Goal: Complete application form

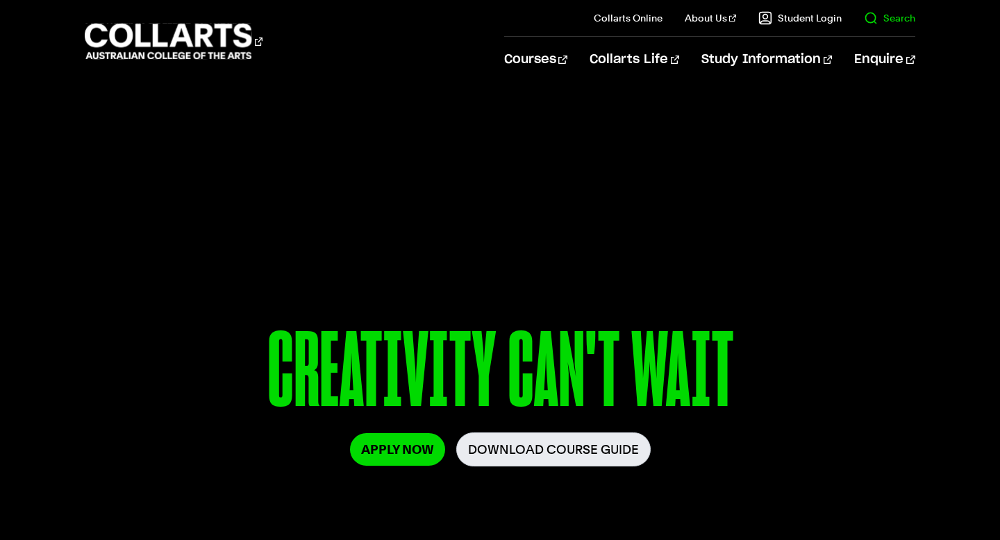
click at [914, 24] on link "Search" at bounding box center [889, 18] width 51 height 14
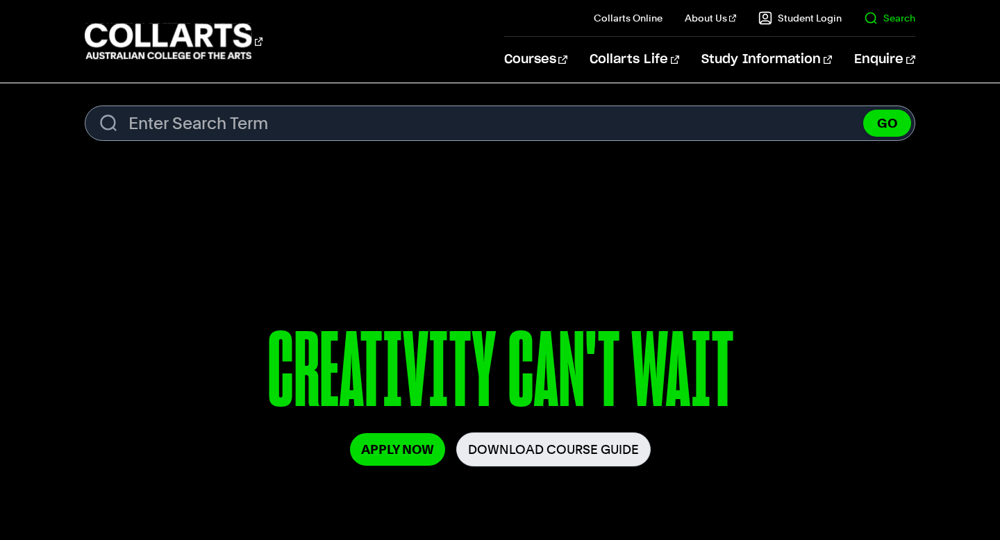
click at [885, 19] on link "Search" at bounding box center [889, 18] width 51 height 14
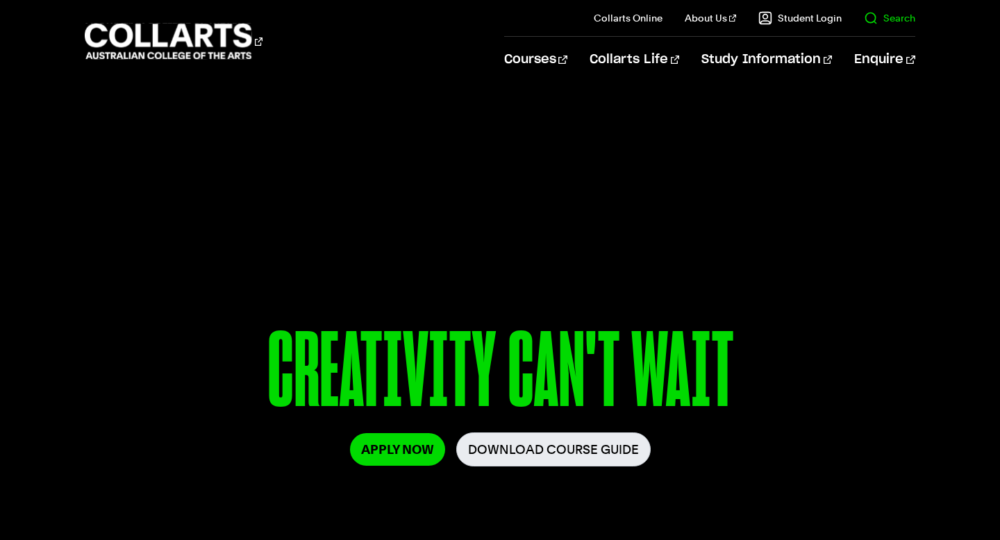
click at [885, 19] on link "Search" at bounding box center [889, 18] width 51 height 14
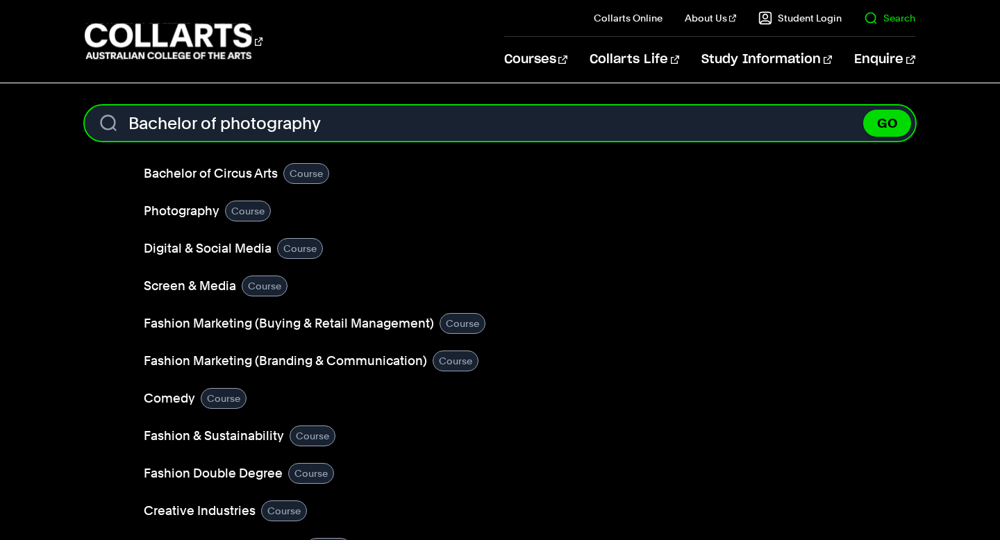
type input "Bachelor of photography"
click at [864, 110] on button "GO" at bounding box center [888, 123] width 48 height 27
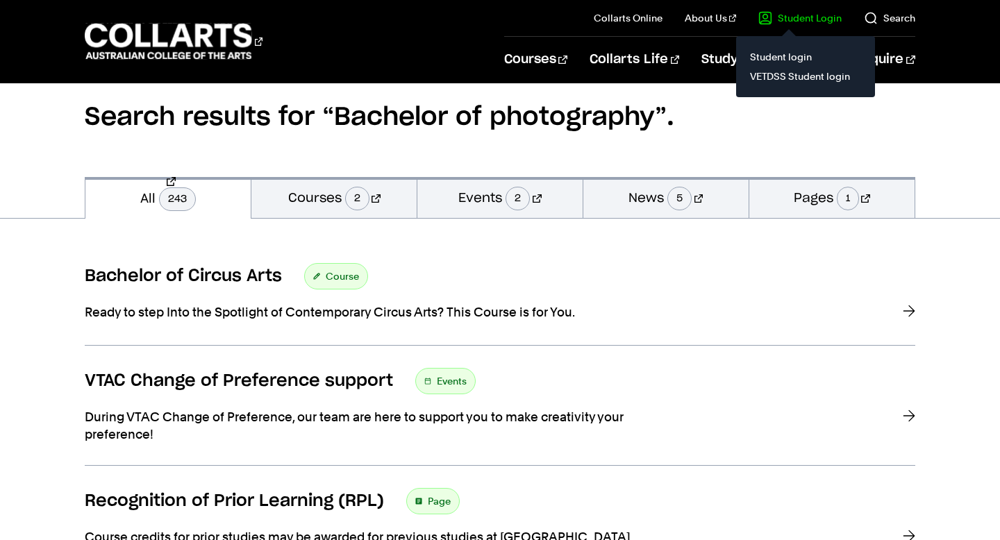
scroll to position [75, 0]
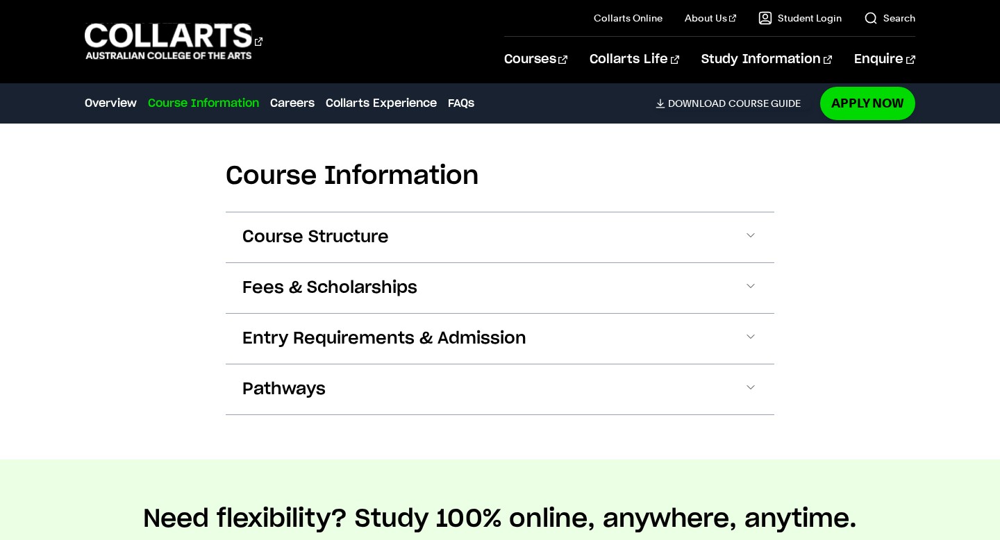
scroll to position [1667, 0]
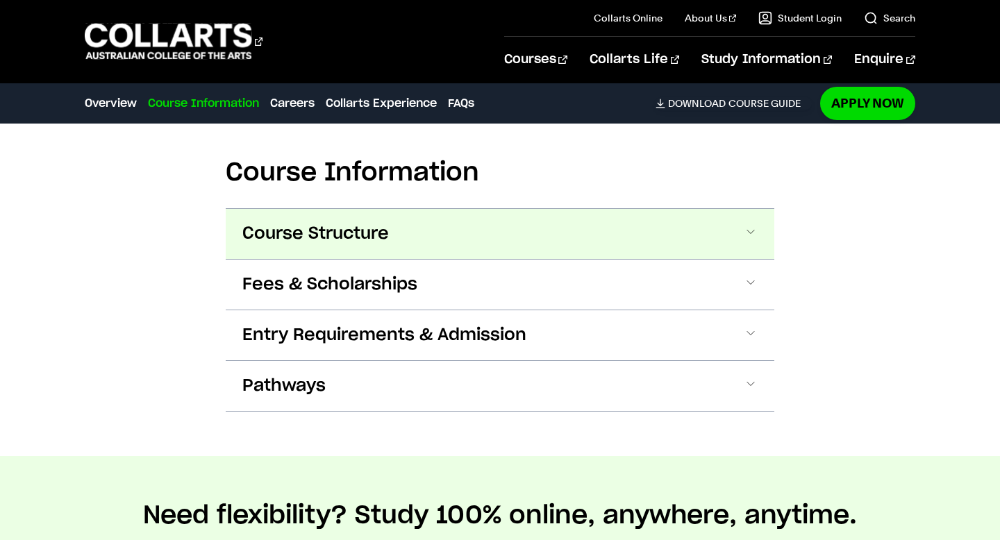
click at [755, 225] on span at bounding box center [751, 234] width 14 height 18
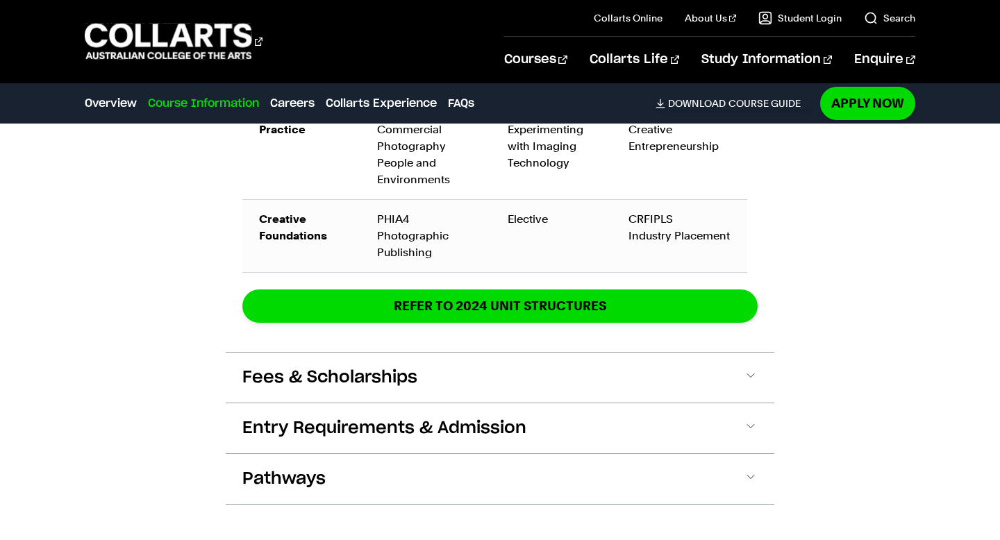
scroll to position [2625, 0]
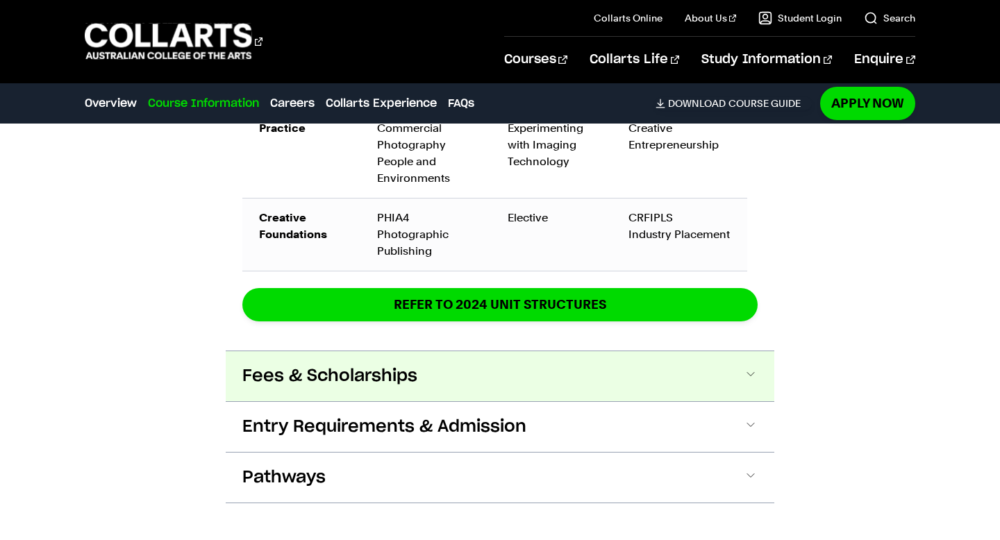
click at [744, 368] on span at bounding box center [751, 377] width 14 height 18
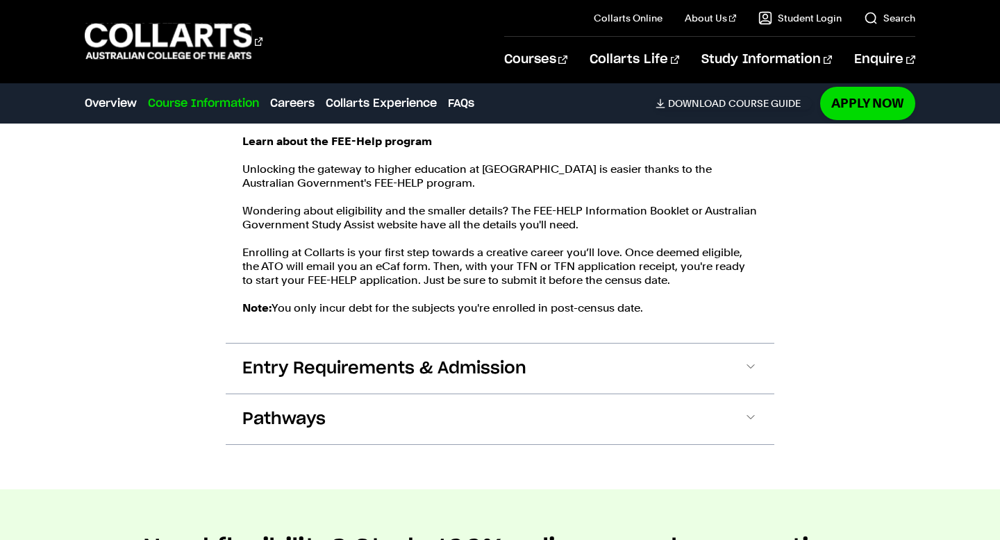
scroll to position [3062, 0]
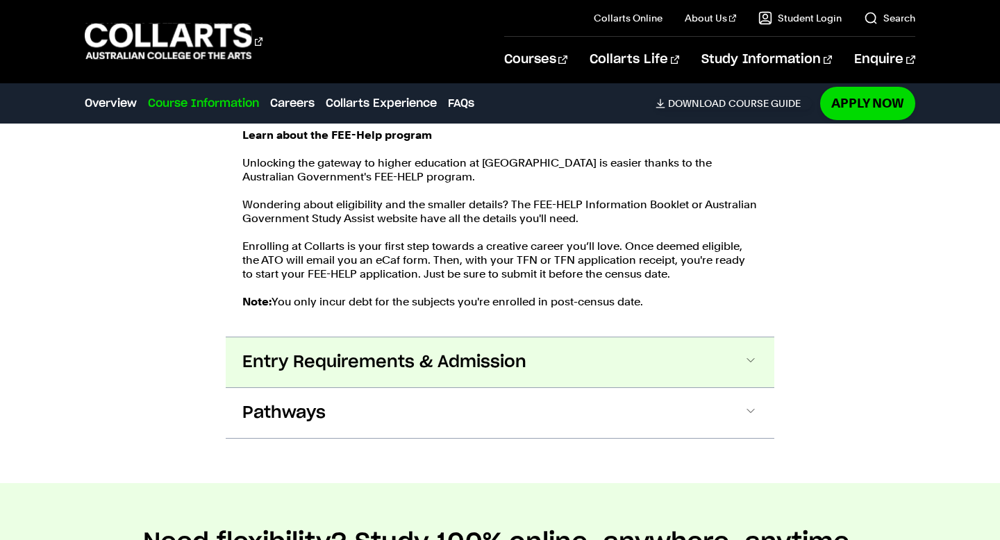
click at [748, 354] on span at bounding box center [751, 363] width 14 height 18
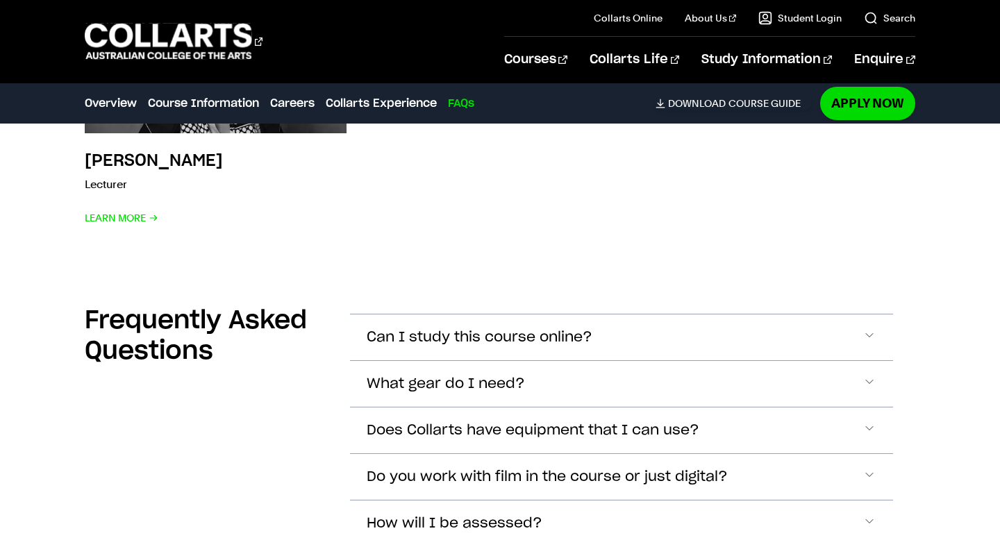
scroll to position [6484, 0]
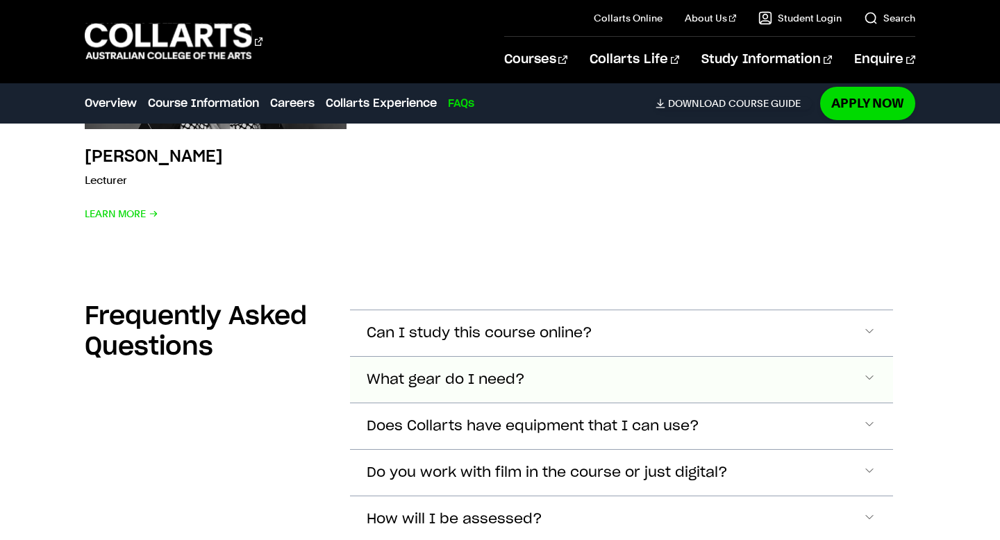
click at [865, 371] on span "Accordion Section" at bounding box center [870, 380] width 14 height 18
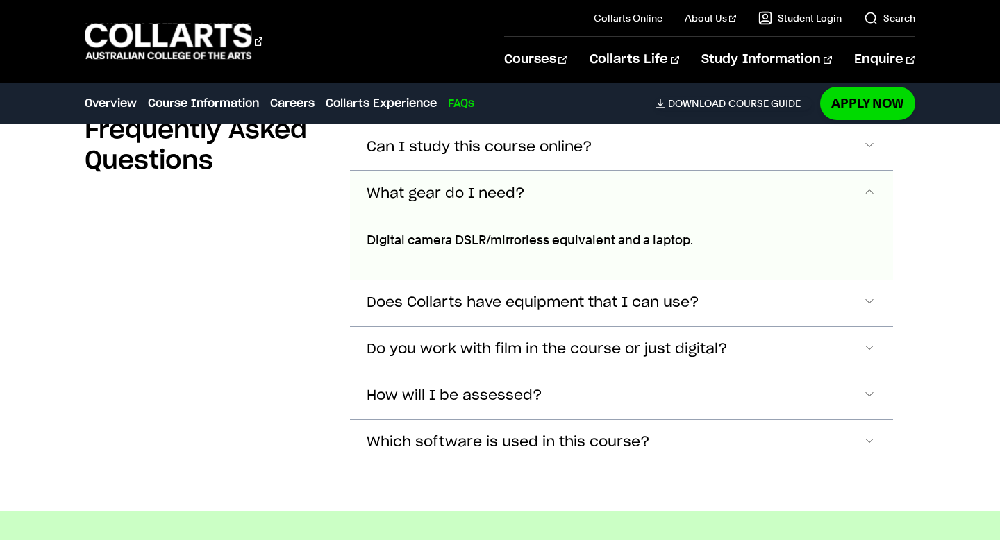
scroll to position [6674, 0]
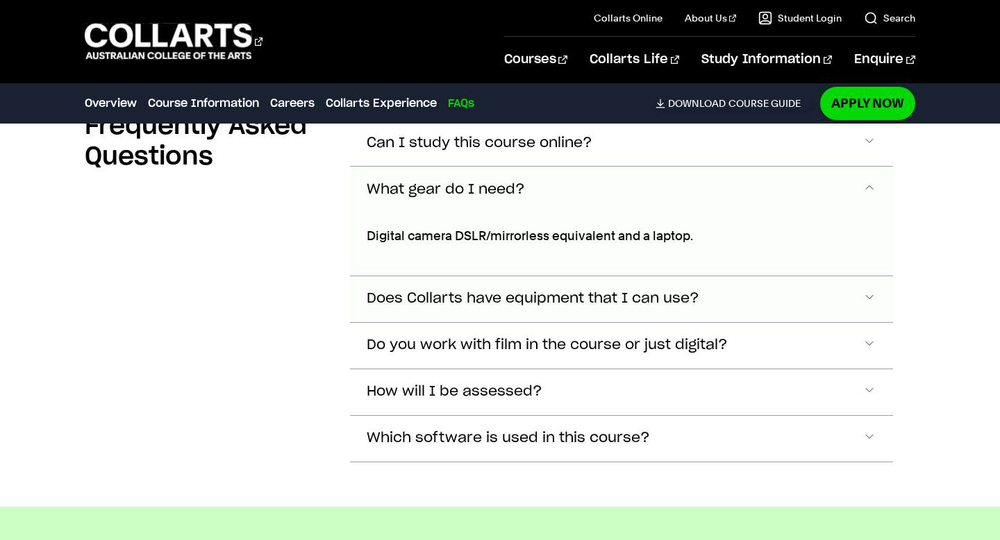
click at [867, 290] on span "Accordion Section" at bounding box center [870, 299] width 14 height 18
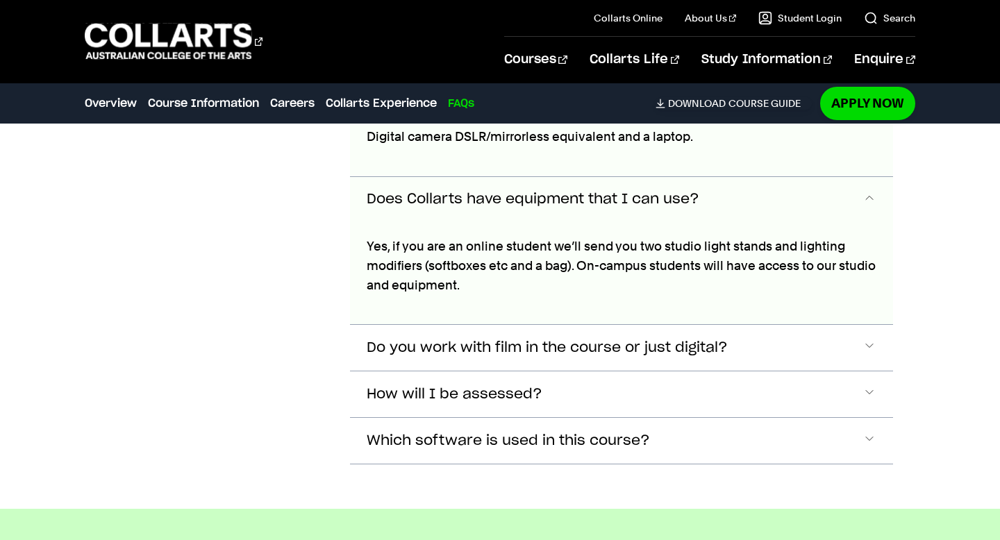
scroll to position [6783, 0]
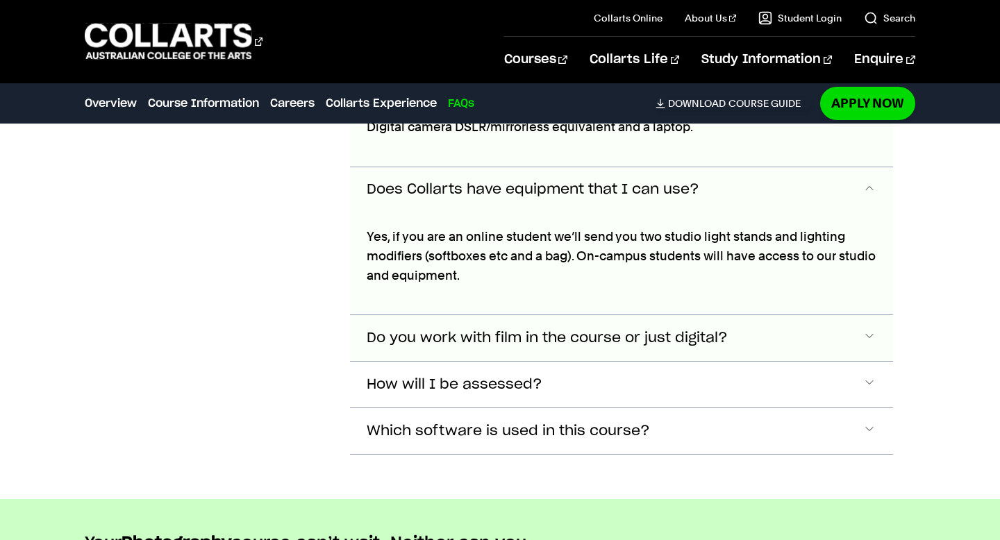
click at [870, 329] on span "Accordion Section" at bounding box center [870, 338] width 14 height 18
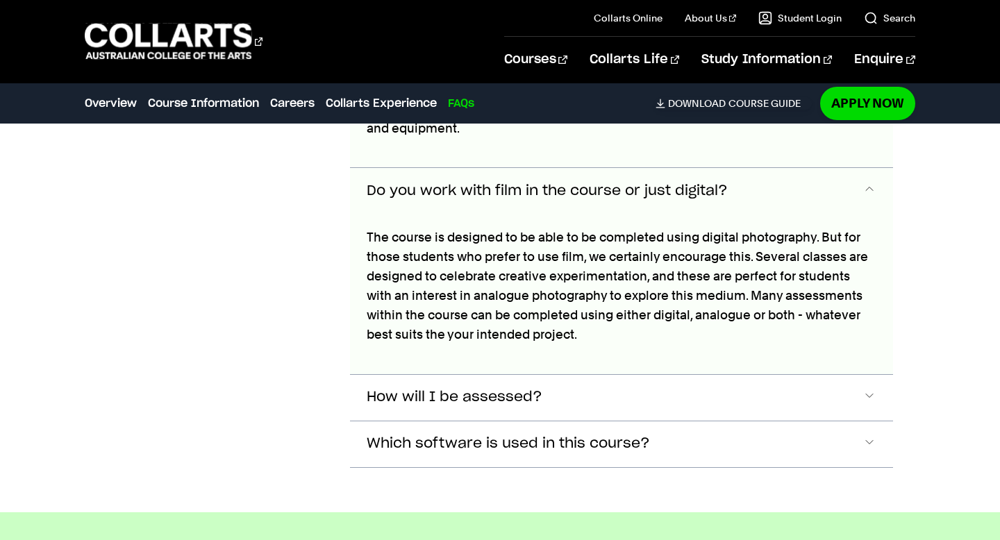
scroll to position [6931, 0]
click at [870, 388] on span "Accordion Section" at bounding box center [870, 397] width 14 height 18
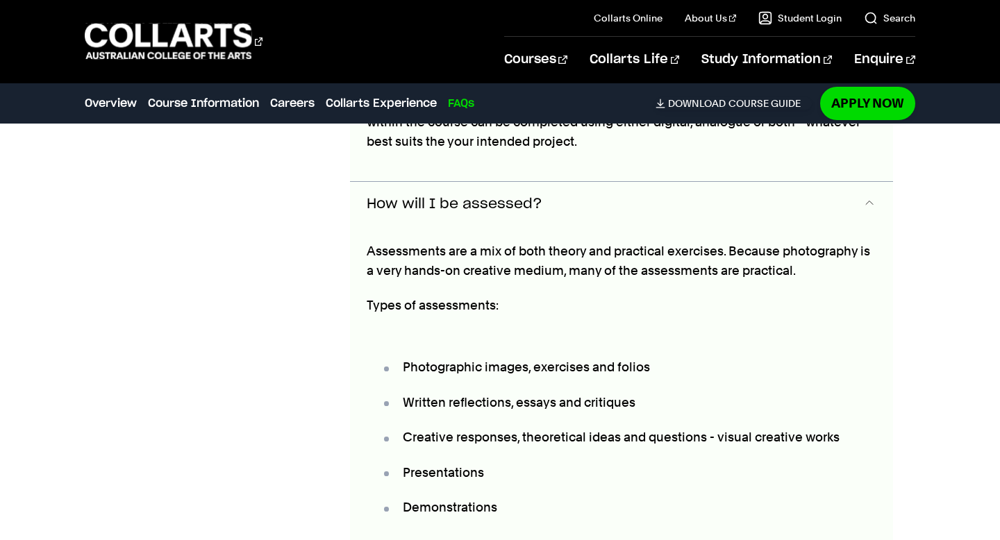
scroll to position [7138, 0]
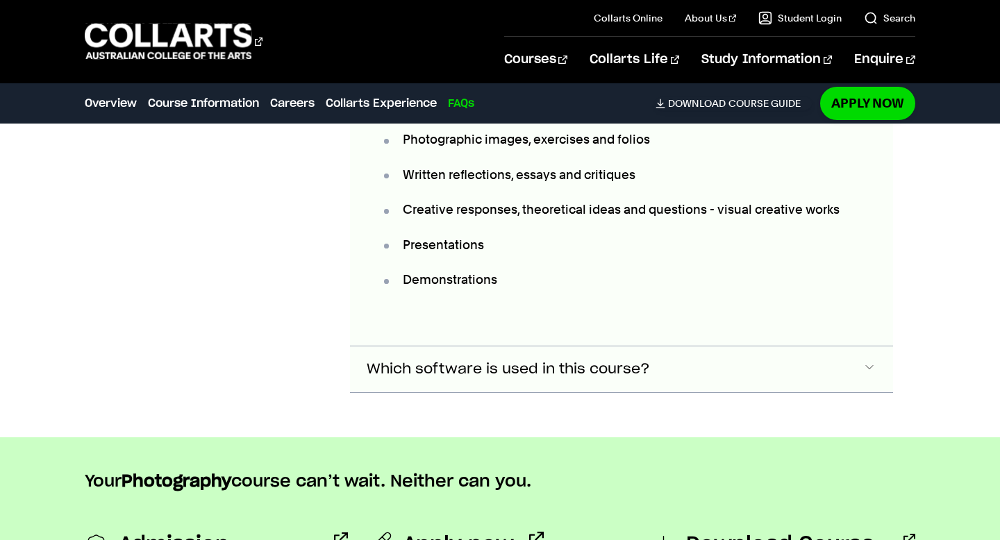
click at [870, 361] on span "Accordion Section" at bounding box center [870, 370] width 14 height 18
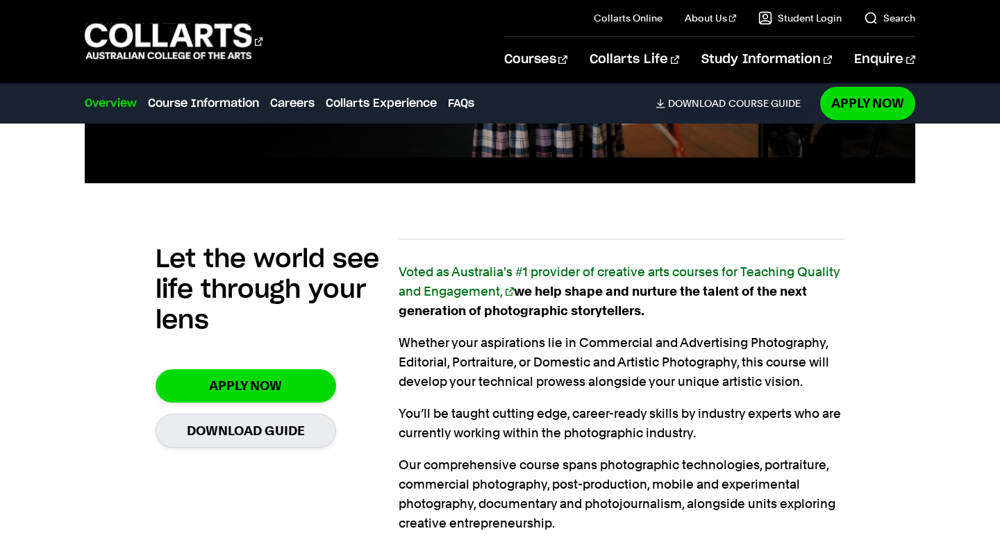
scroll to position [798, 0]
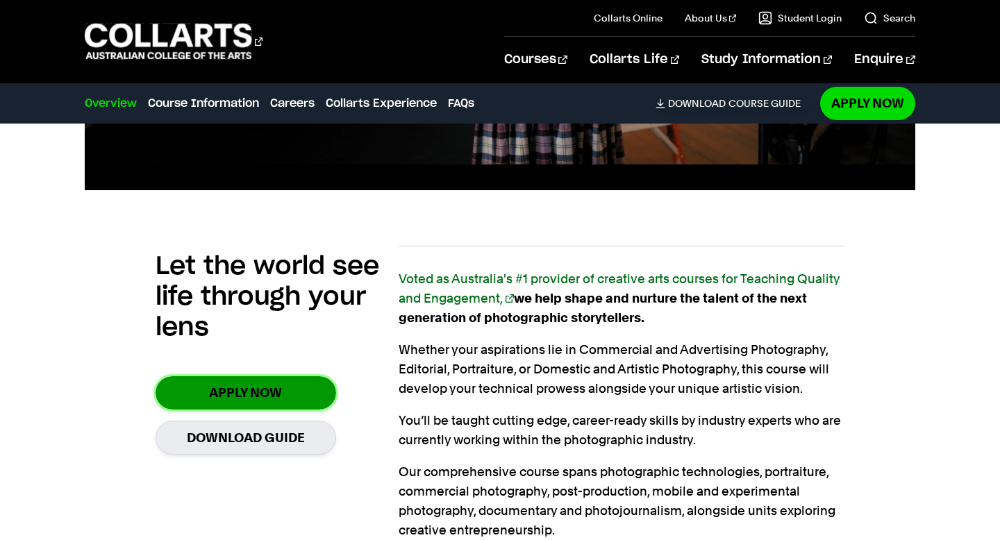
click at [269, 377] on link "Apply Now" at bounding box center [246, 393] width 181 height 33
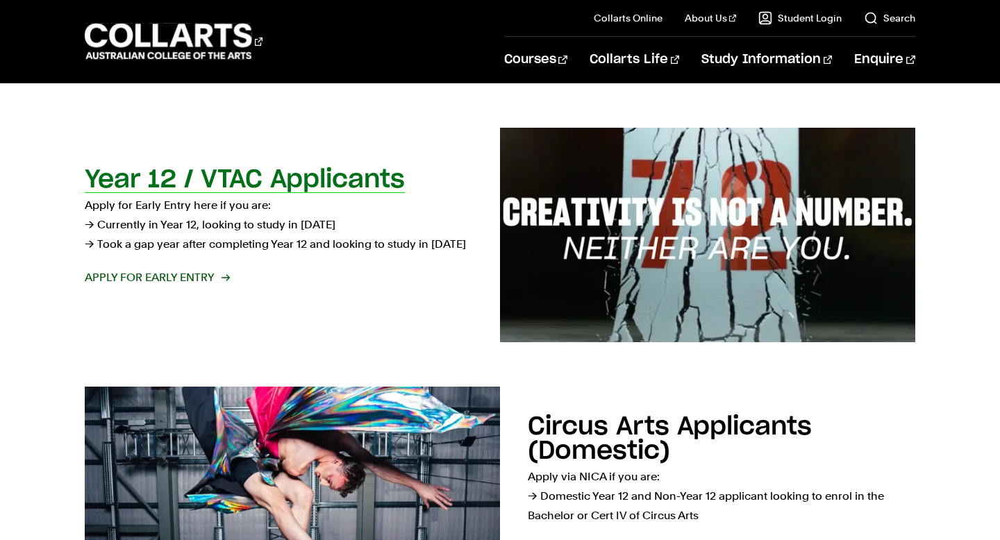
scroll to position [402, 0]
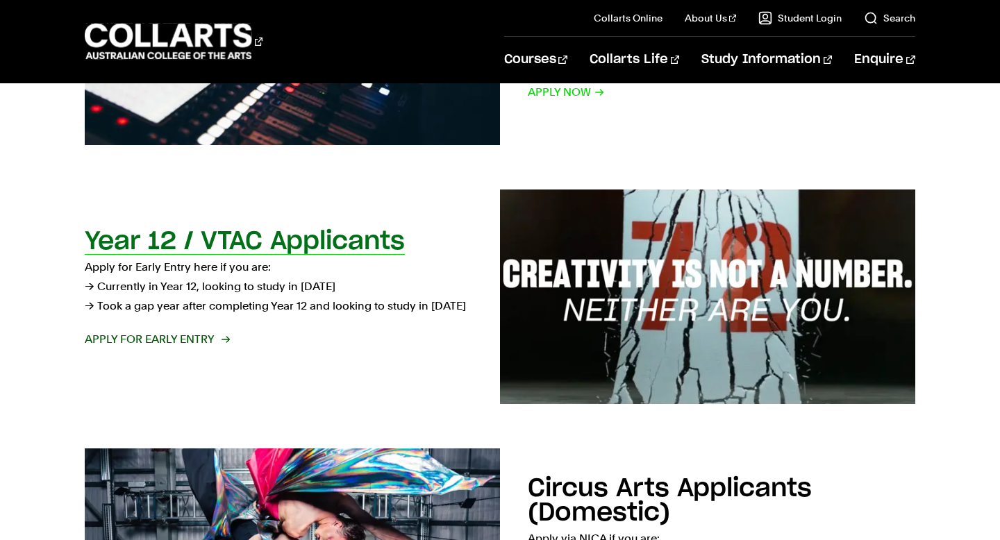
click at [157, 336] on span "Apply for Early Entry" at bounding box center [157, 339] width 144 height 19
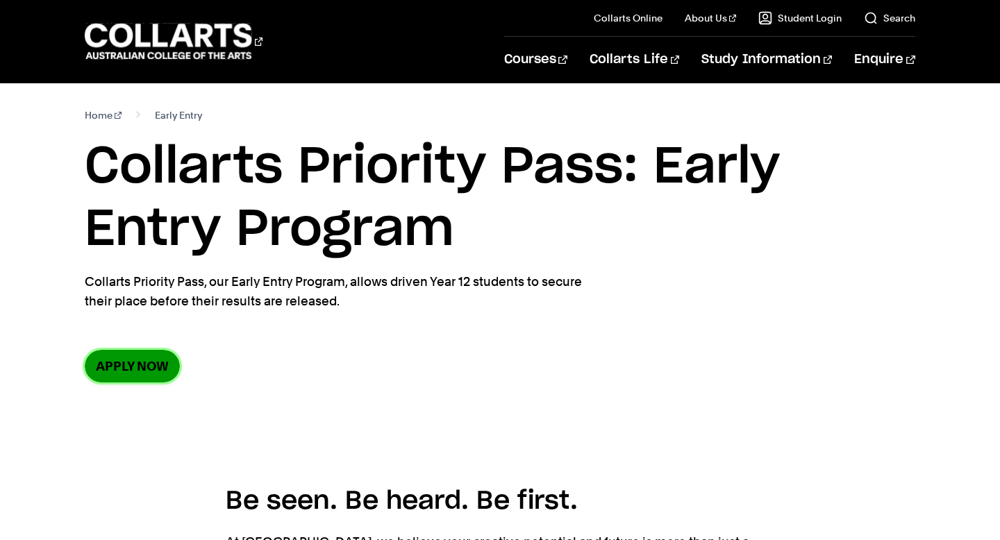
click at [138, 367] on link "Apply now" at bounding box center [132, 366] width 95 height 33
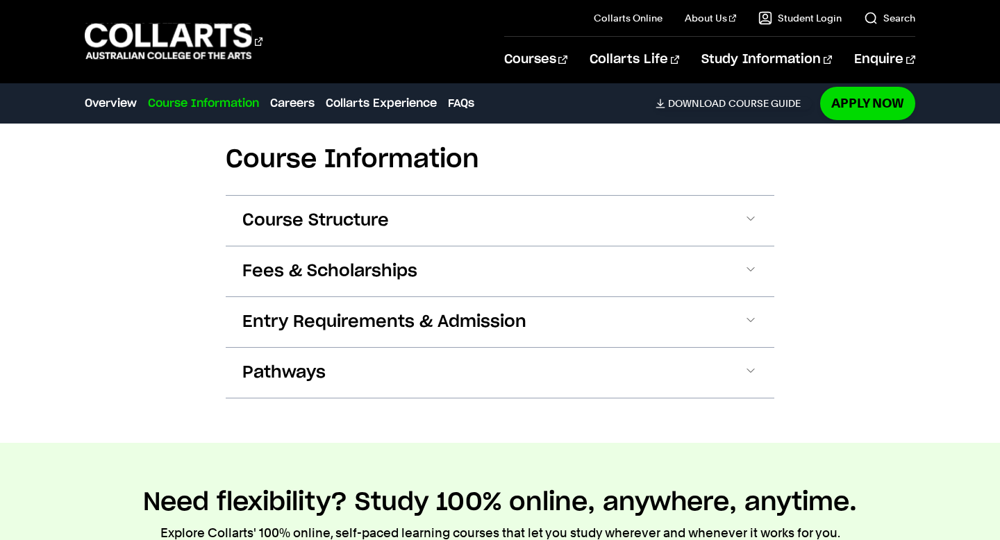
scroll to position [1628, 0]
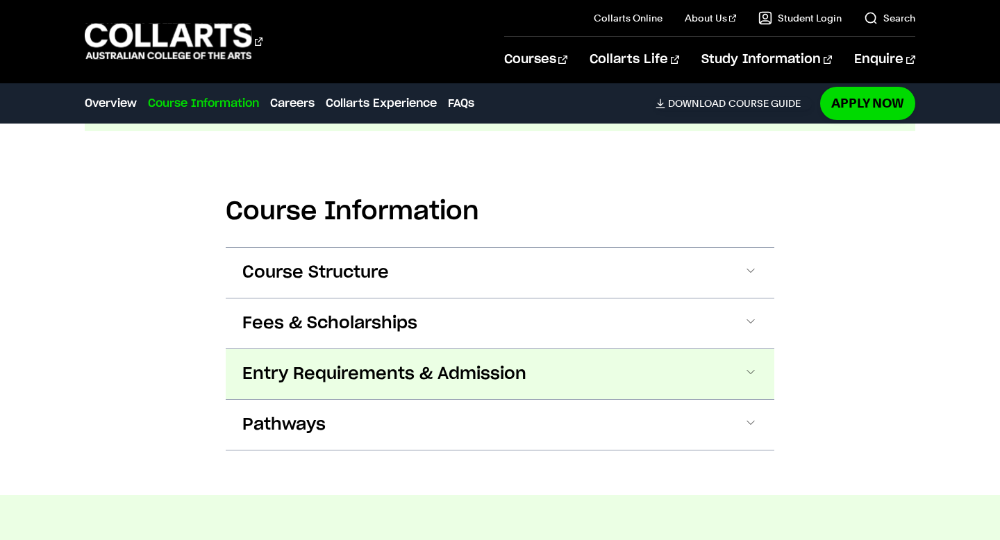
click at [693, 349] on button "Entry Requirements & Admission" at bounding box center [500, 374] width 549 height 50
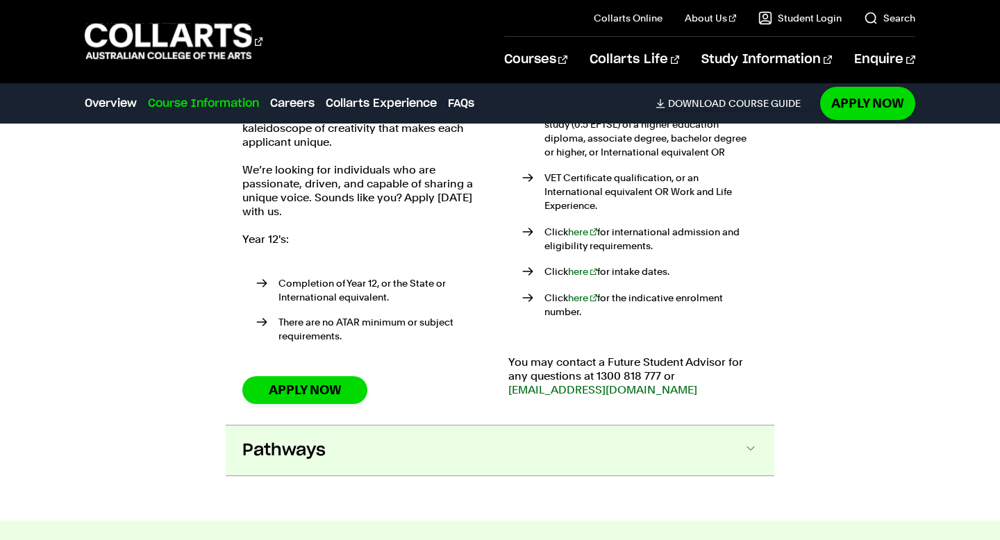
click at [728, 426] on button "Pathways" at bounding box center [500, 451] width 549 height 50
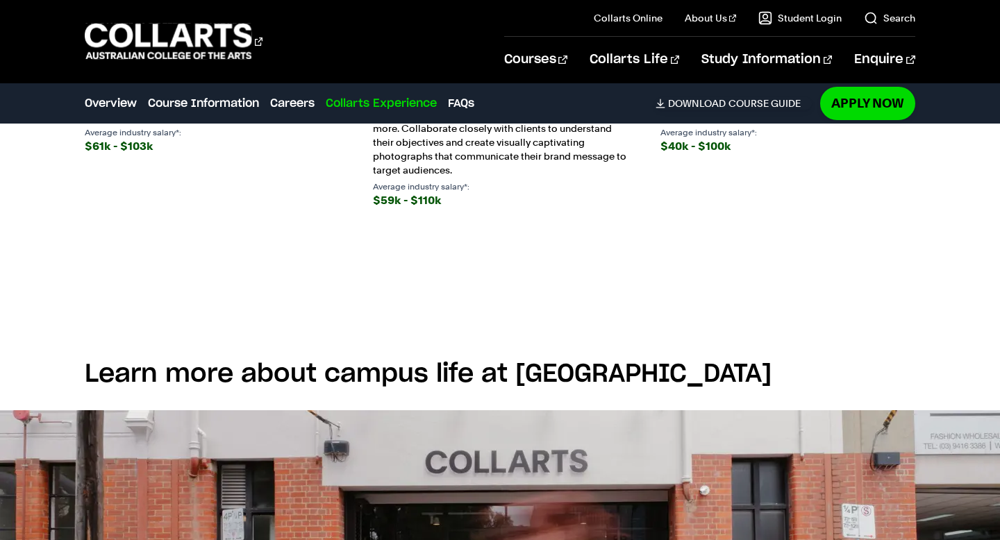
scroll to position [3438, 0]
